Goal: Transaction & Acquisition: Book appointment/travel/reservation

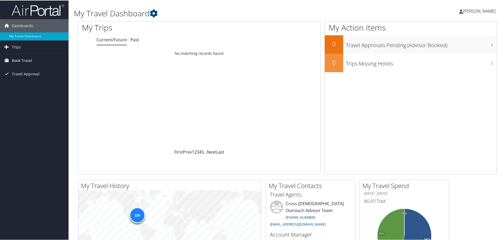
click at [25, 60] on span "Book Travel" at bounding box center [22, 59] width 20 height 13
click at [16, 86] on link "Book/Manage Online Trips" at bounding box center [34, 86] width 69 height 8
